Goal: Information Seeking & Learning: Learn about a topic

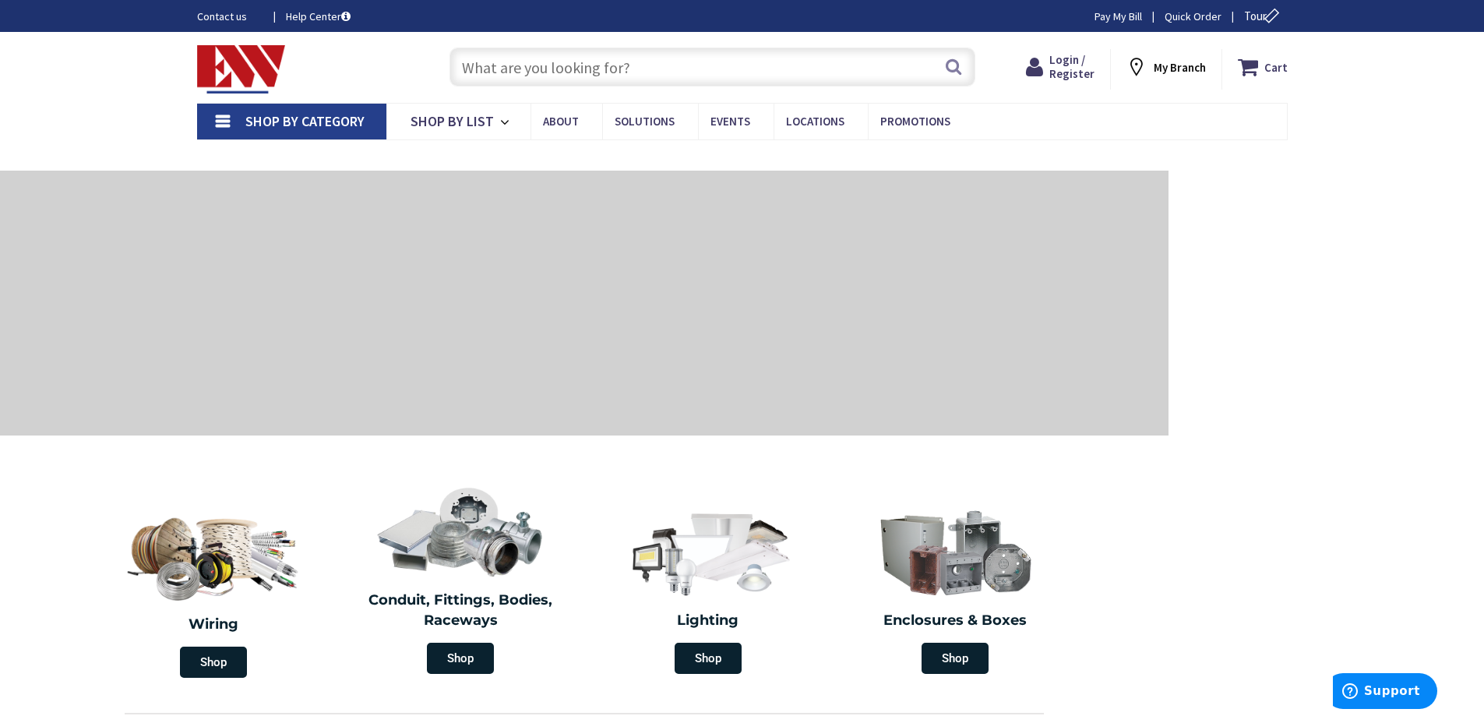
type input "b"
type input "[GEOGRAPHIC_DATA]"
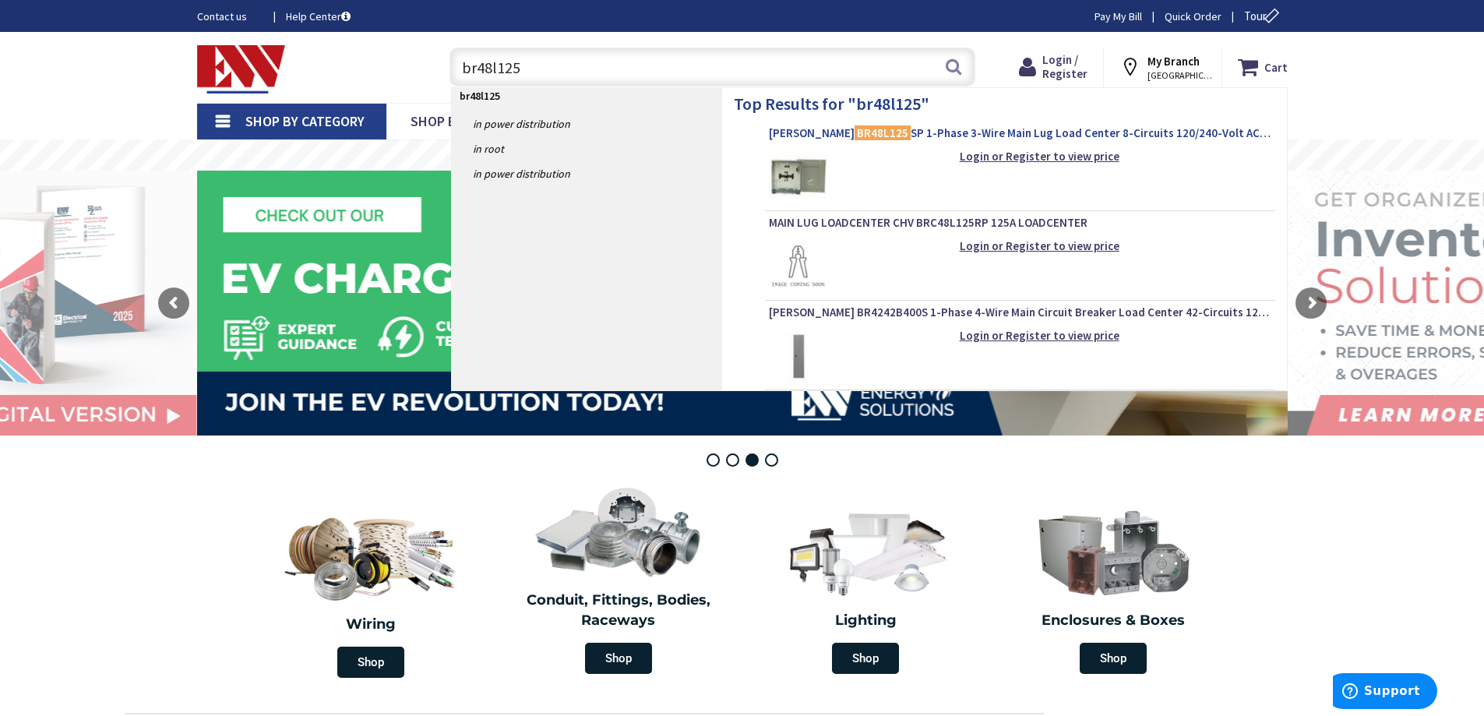
type input "br48l125"
click at [1000, 129] on span "[PERSON_NAME] BR48L125 SP 1-Phase 3-Wire Main Lug Load Center 8-Circuits 120/24…" at bounding box center [1020, 133] width 503 height 16
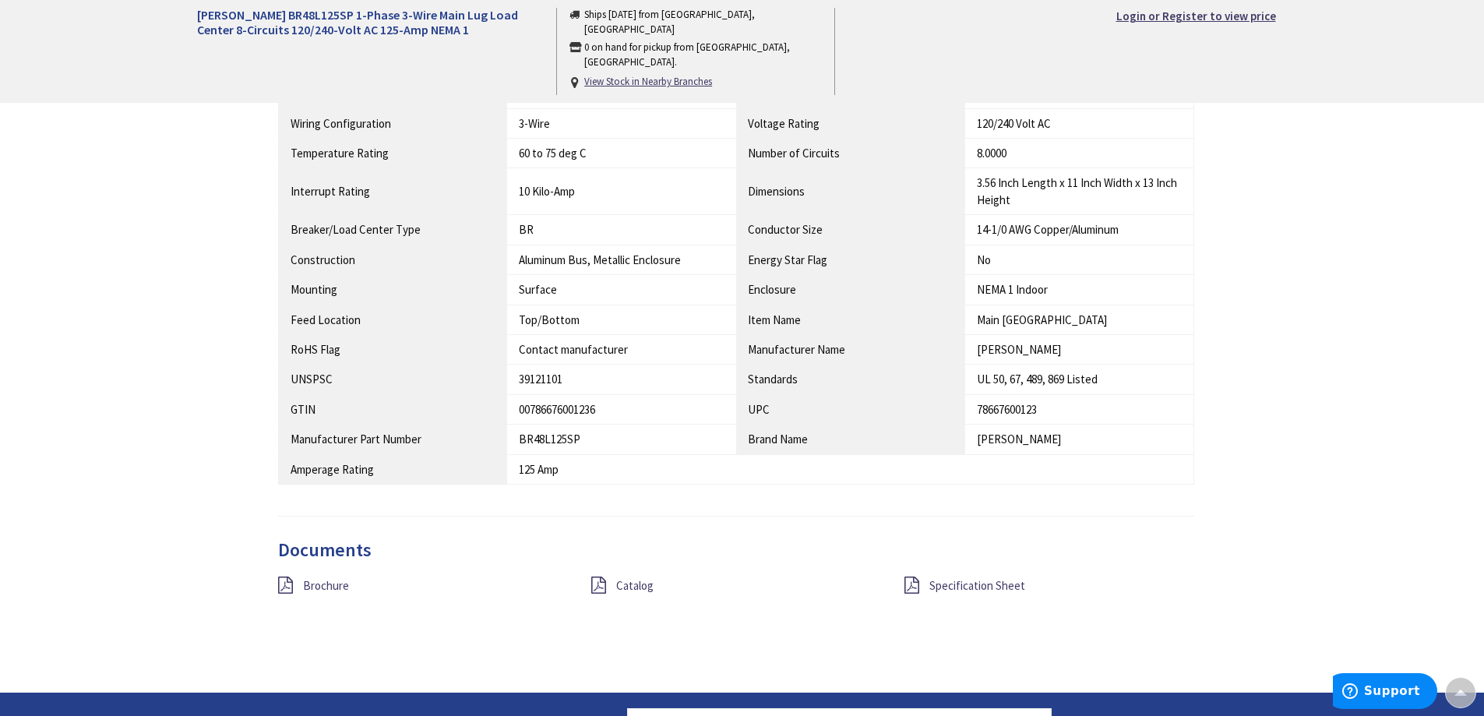
scroll to position [1039, 0]
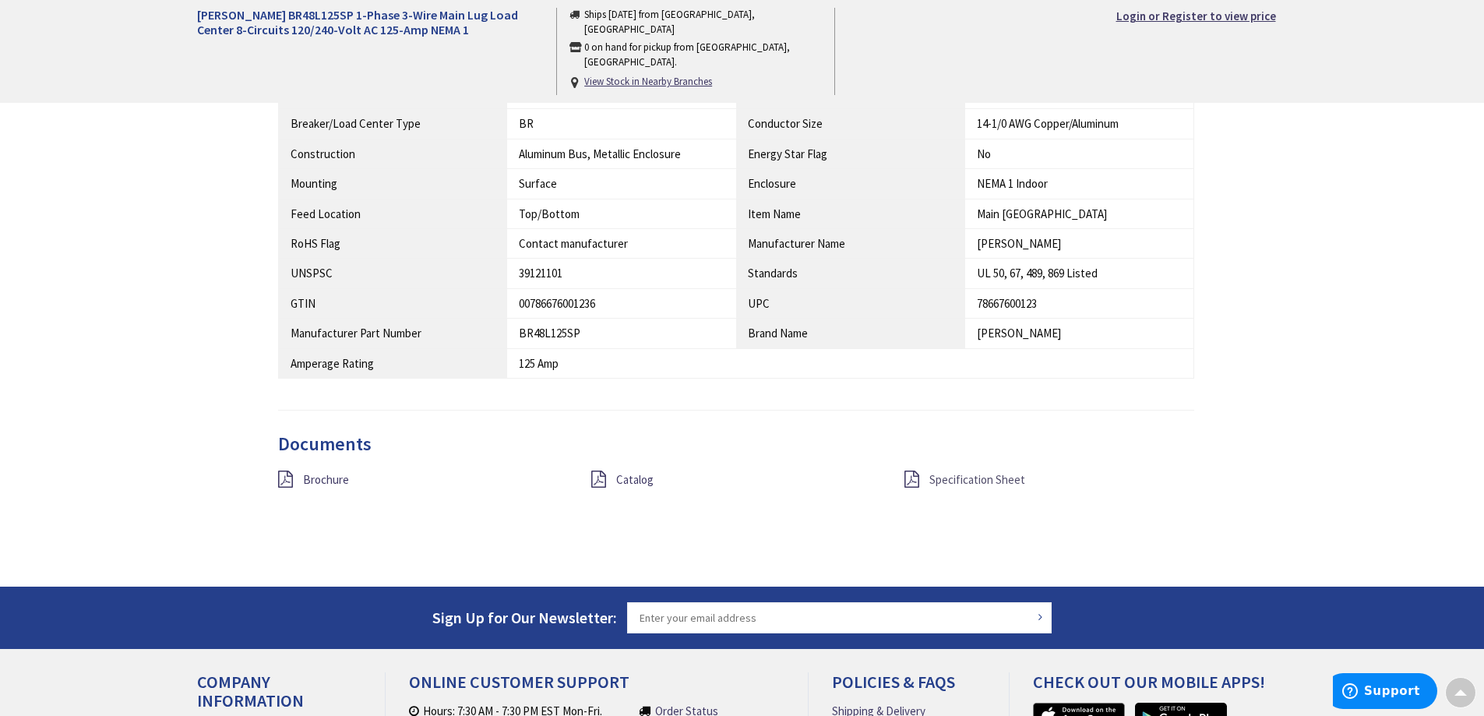
click at [966, 475] on span "Specification Sheet" at bounding box center [978, 479] width 96 height 15
